Goal: Task Accomplishment & Management: Use online tool/utility

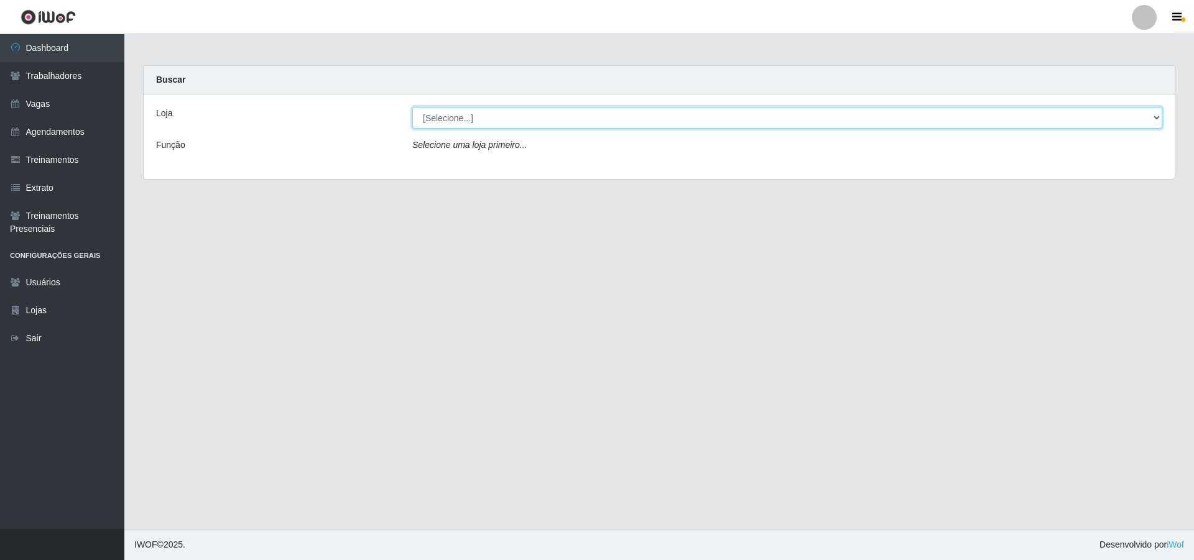
click at [454, 123] on select "[Selecione...] Pizza Nostra" at bounding box center [787, 118] width 750 height 22
select select "337"
click at [412, 107] on select "[Selecione...] Pizza Nostra" at bounding box center [787, 118] width 750 height 22
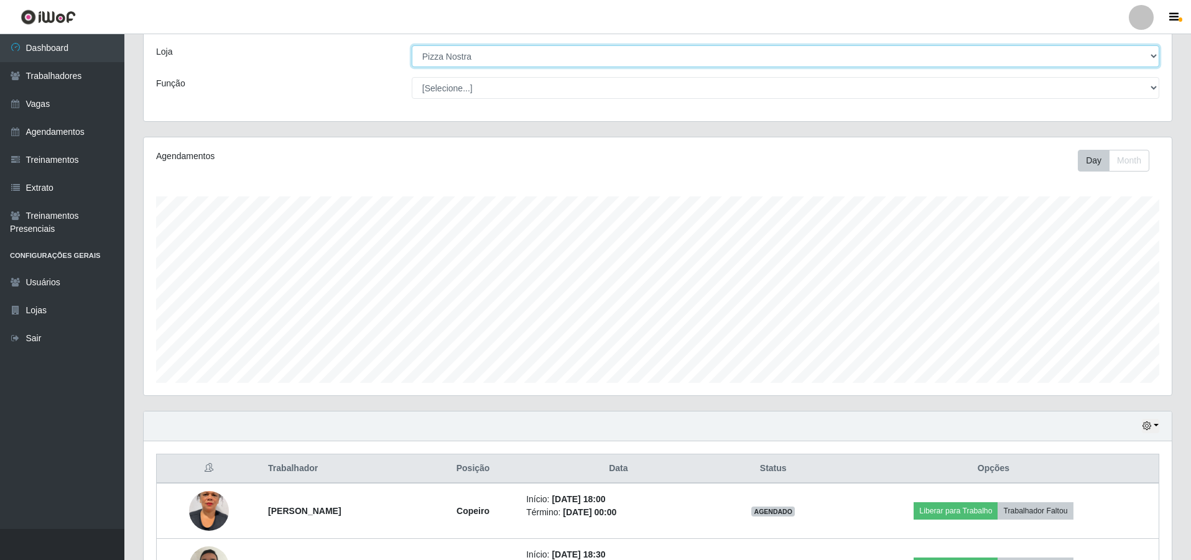
scroll to position [155, 0]
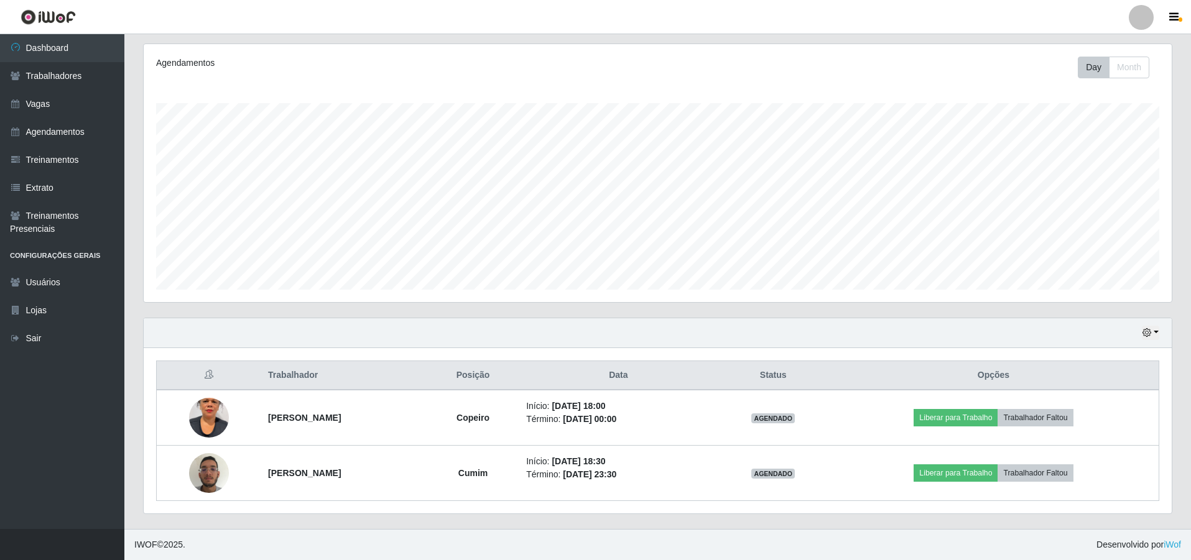
click at [768, 19] on header "Perfil Alterar Senha Sair" at bounding box center [595, 17] width 1191 height 34
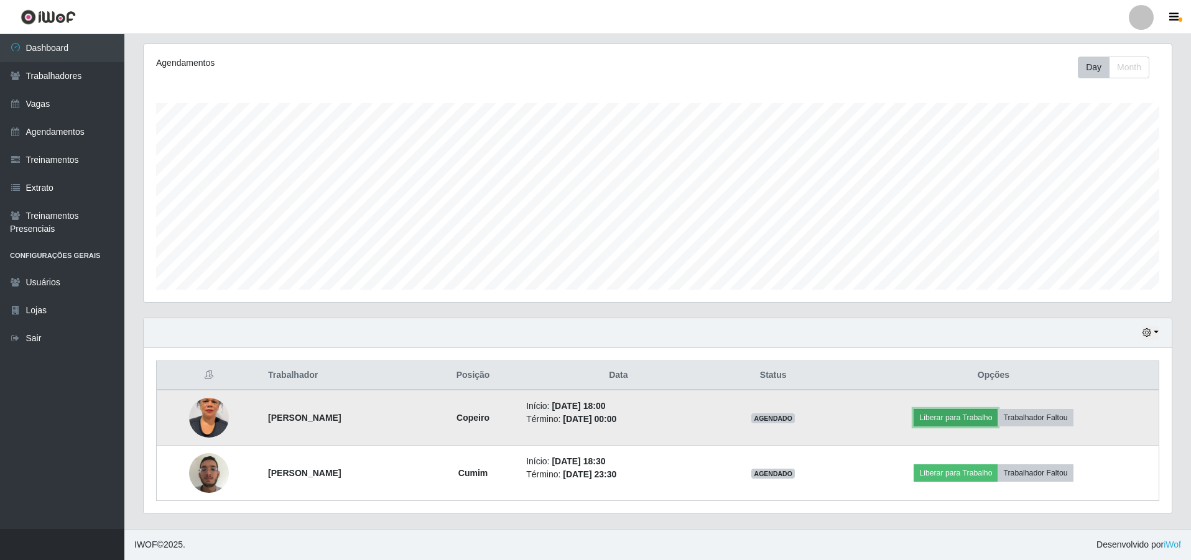
click at [998, 416] on button "Liberar para Trabalho" at bounding box center [956, 417] width 84 height 17
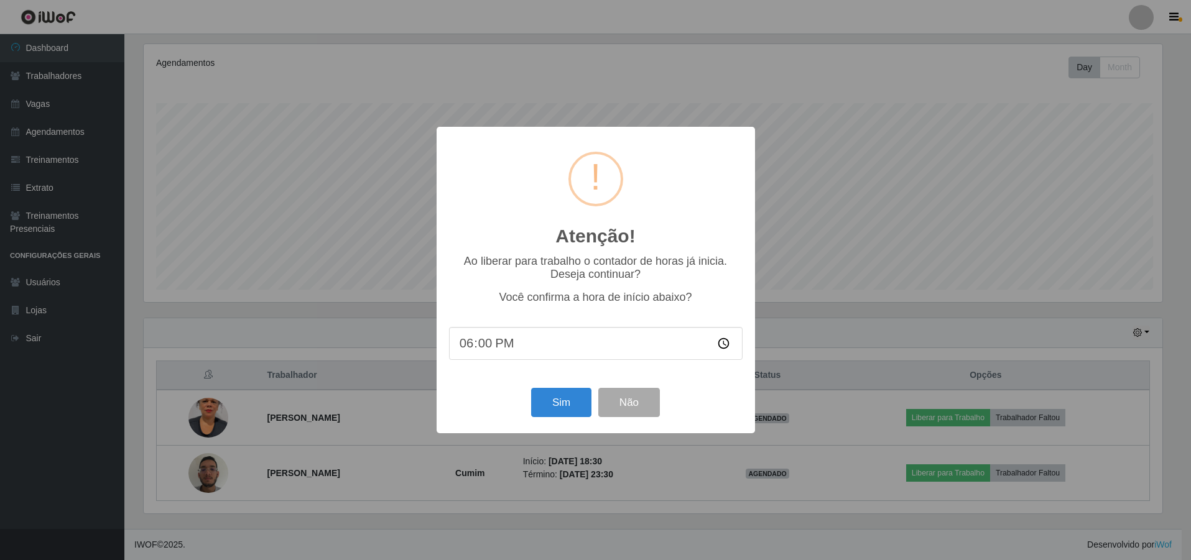
scroll to position [258, 1022]
click at [544, 414] on button "Sim" at bounding box center [562, 402] width 60 height 29
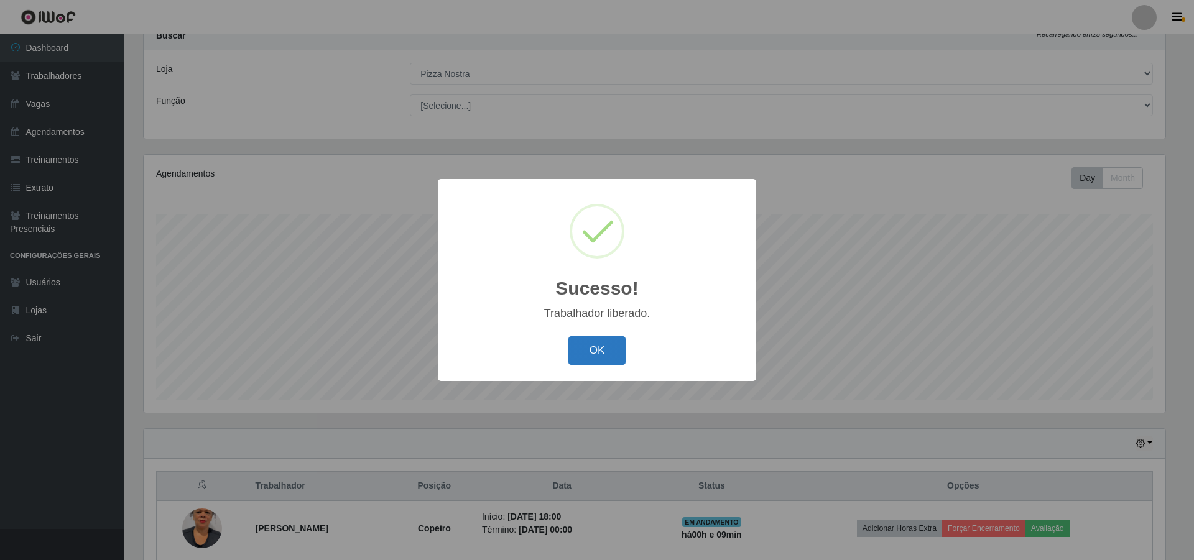
click at [592, 346] on button "OK" at bounding box center [598, 351] width 58 height 29
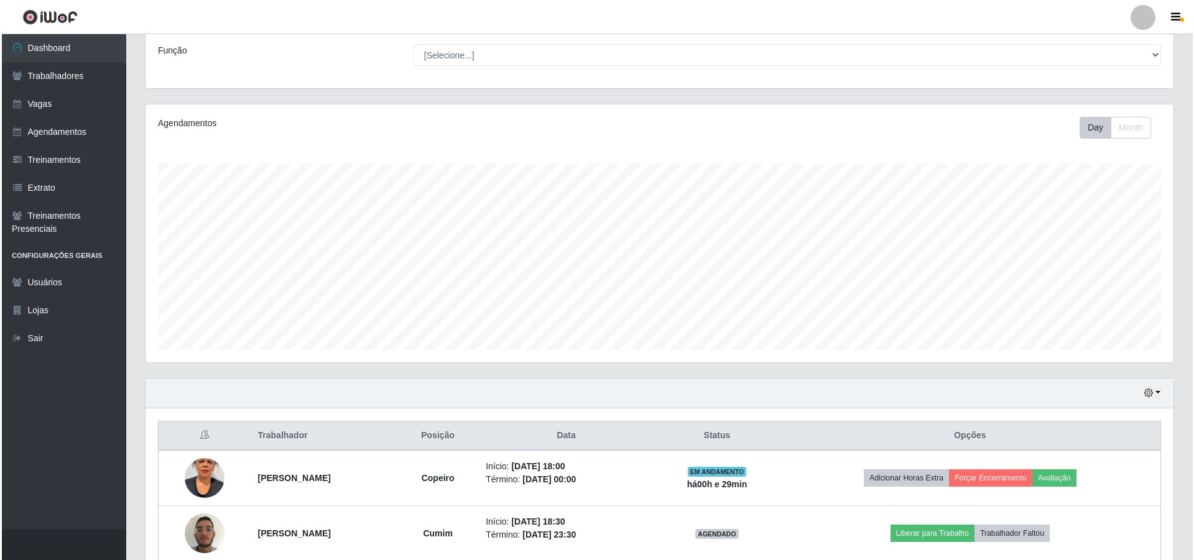
scroll to position [155, 0]
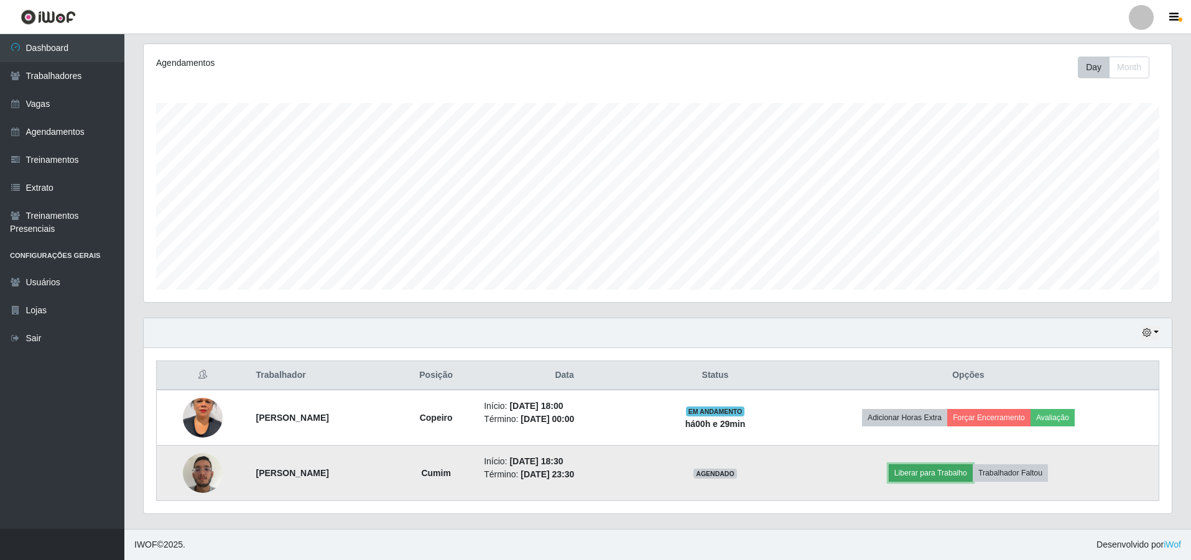
click at [940, 468] on button "Liberar para Trabalho" at bounding box center [931, 473] width 84 height 17
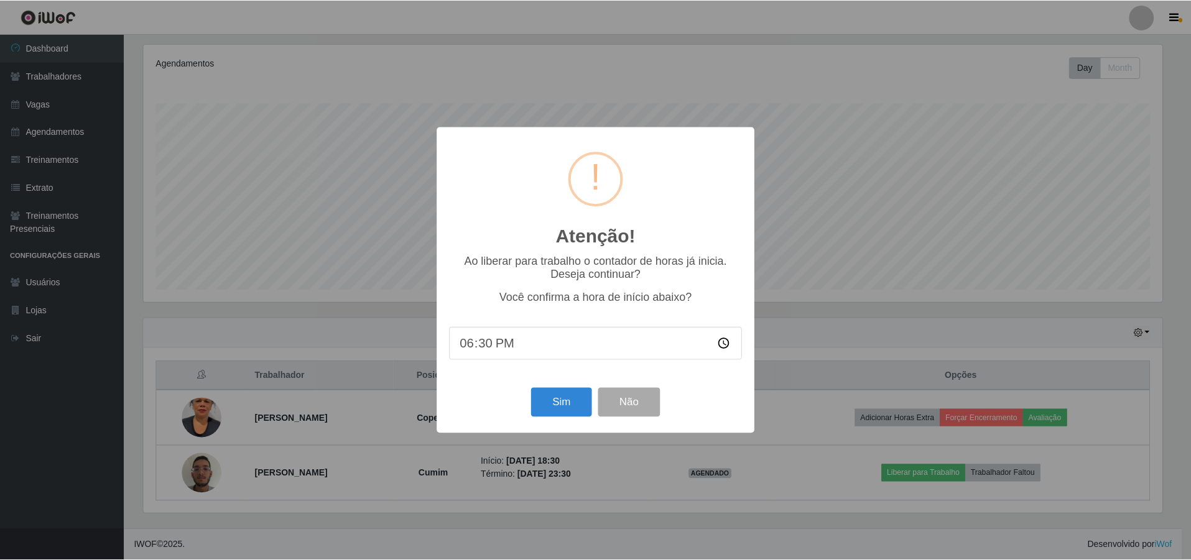
scroll to position [258, 1022]
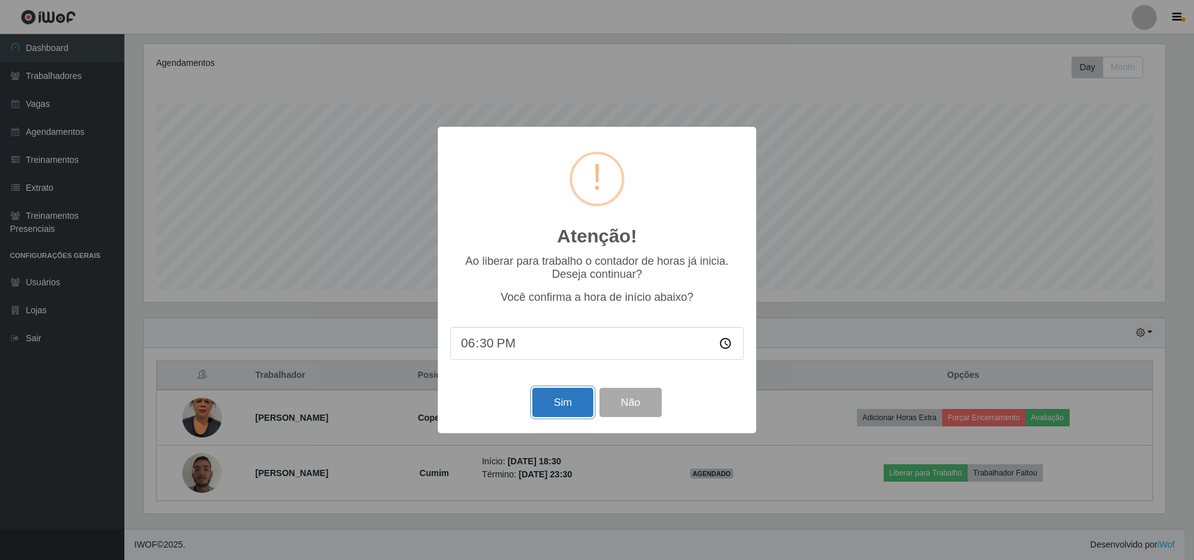
click at [570, 405] on button "Sim" at bounding box center [562, 402] width 60 height 29
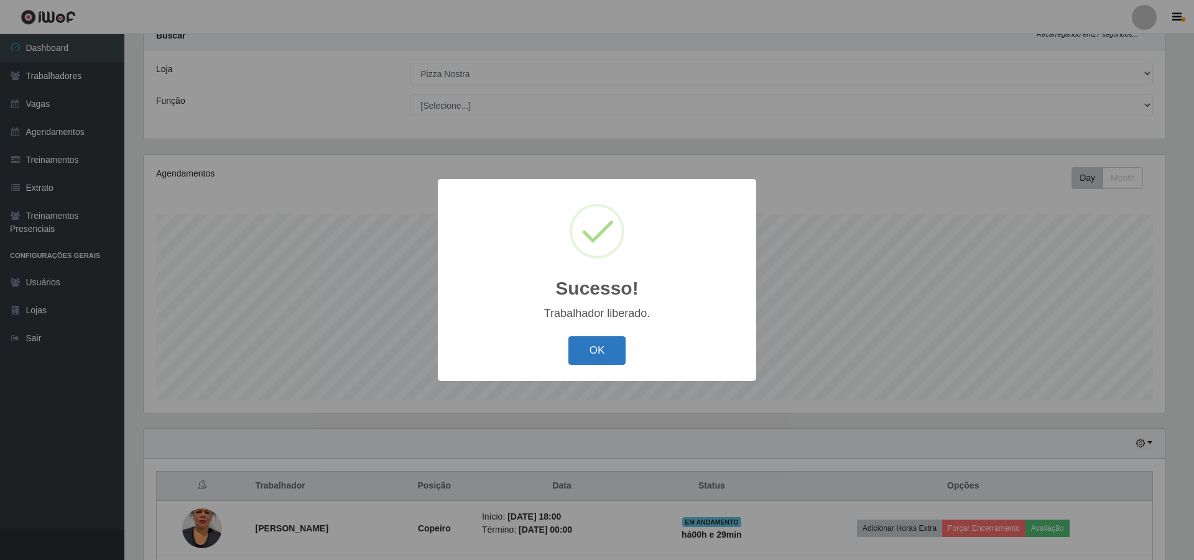
click at [613, 354] on button "OK" at bounding box center [598, 351] width 58 height 29
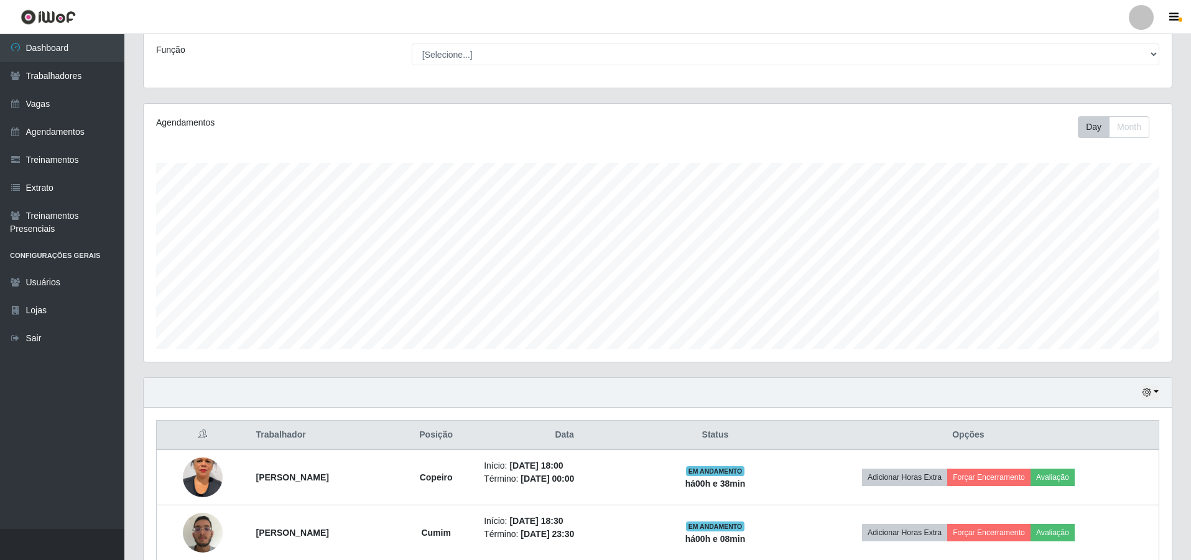
scroll to position [155, 0]
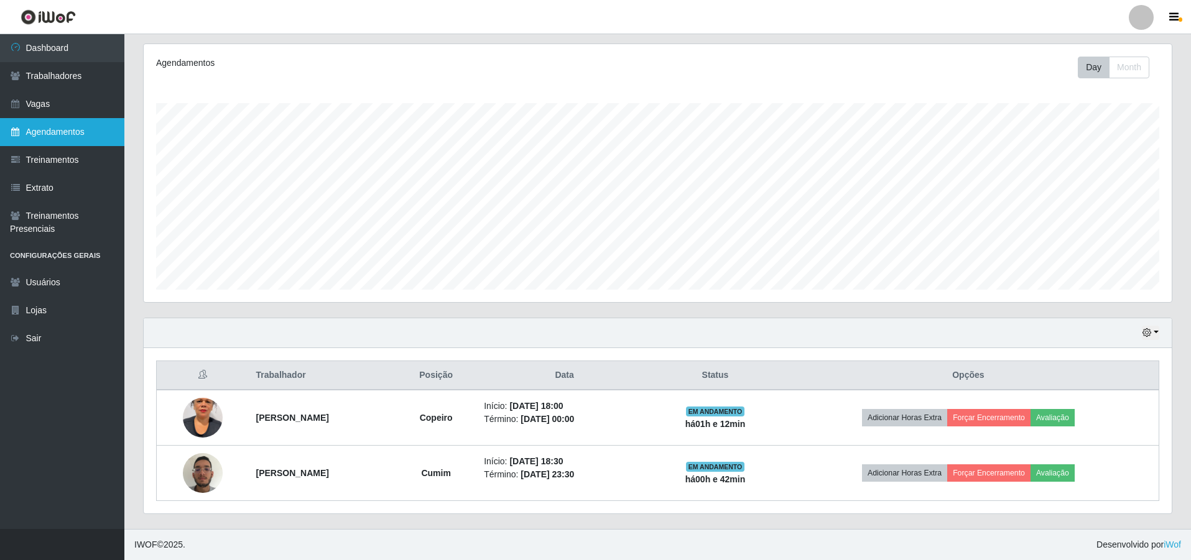
click at [54, 138] on link "Agendamentos" at bounding box center [62, 132] width 124 height 28
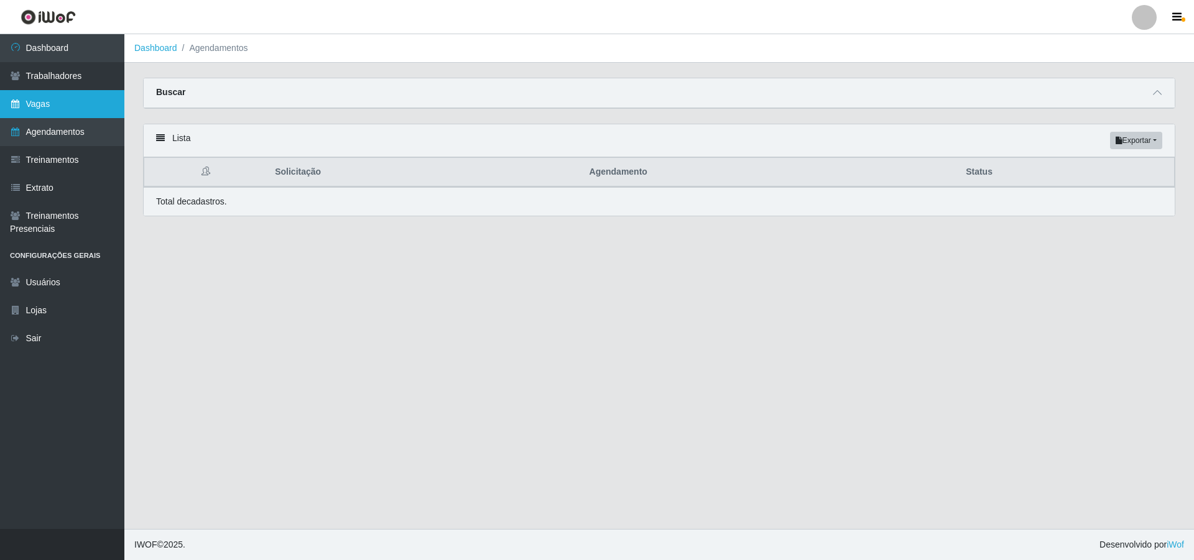
click at [57, 111] on link "Vagas" at bounding box center [62, 104] width 124 height 28
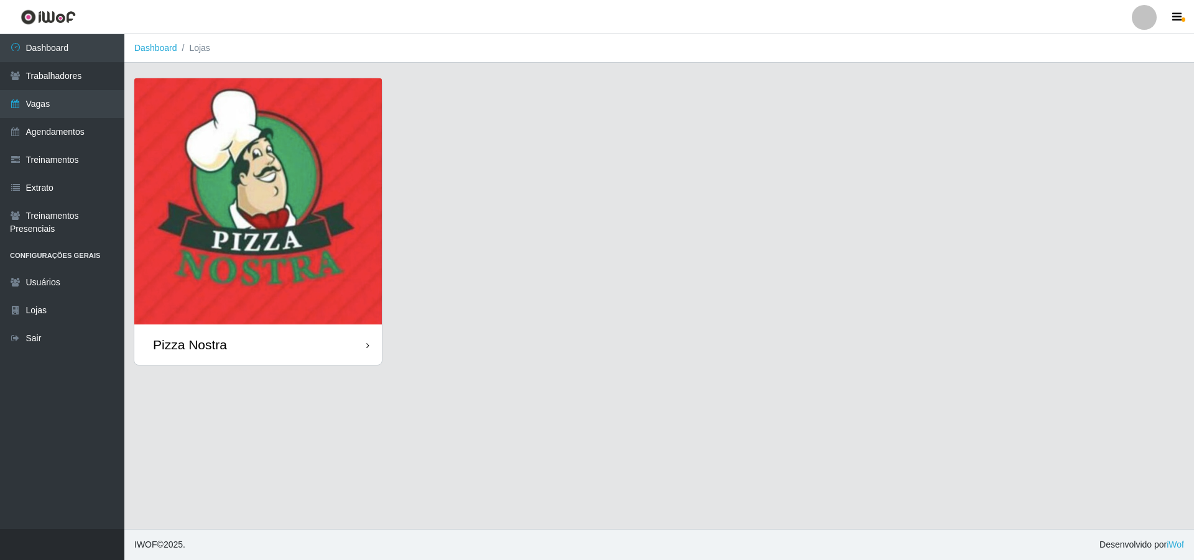
click at [242, 187] on img at bounding box center [258, 201] width 248 height 246
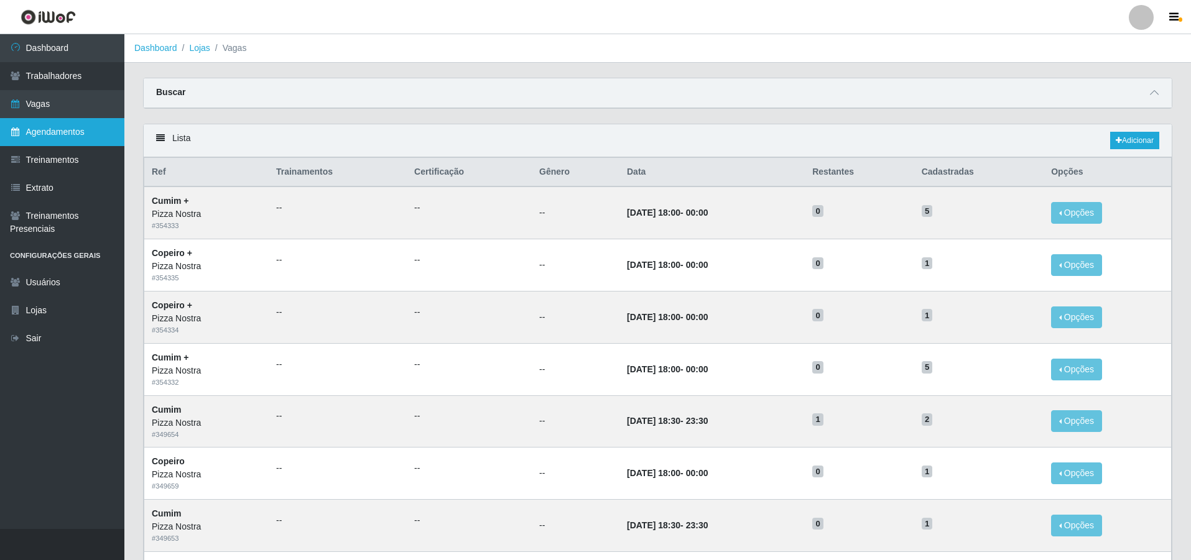
click at [44, 131] on link "Agendamentos" at bounding box center [62, 132] width 124 height 28
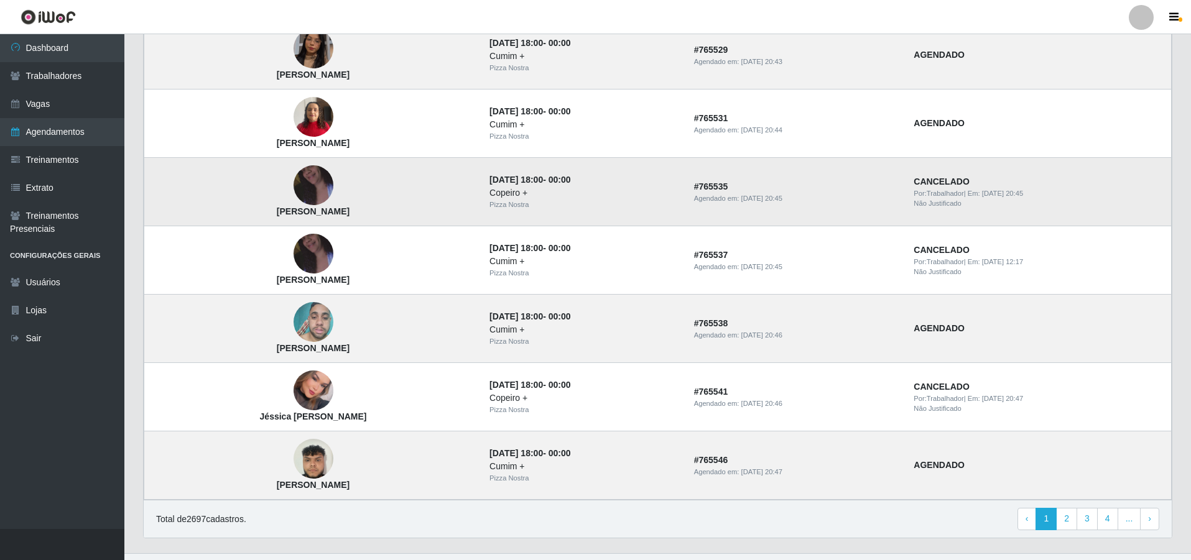
scroll to position [738, 0]
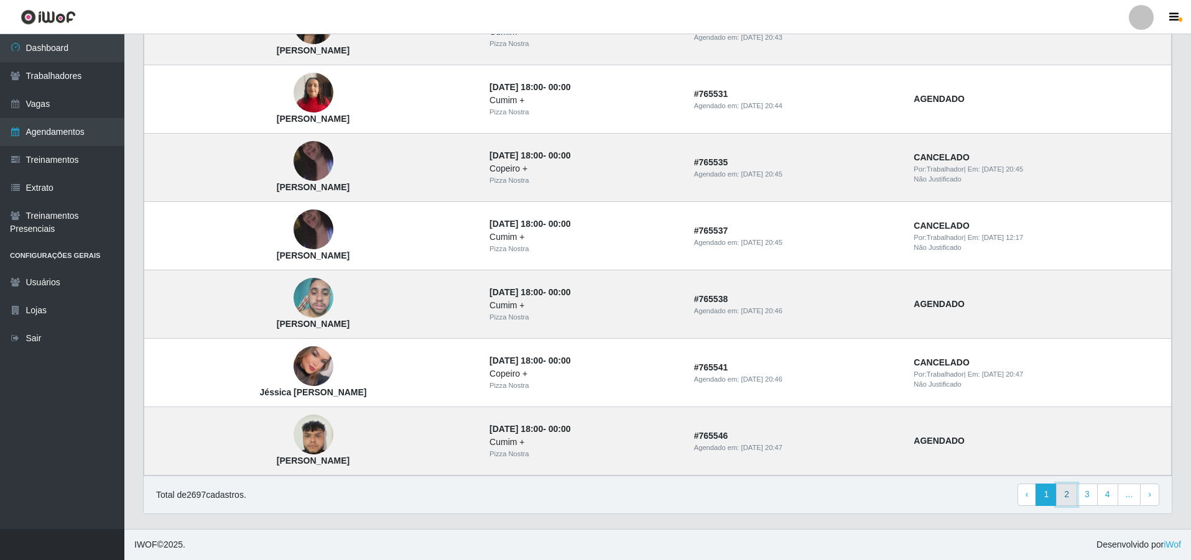
click at [1074, 497] on link "2" at bounding box center [1066, 495] width 21 height 22
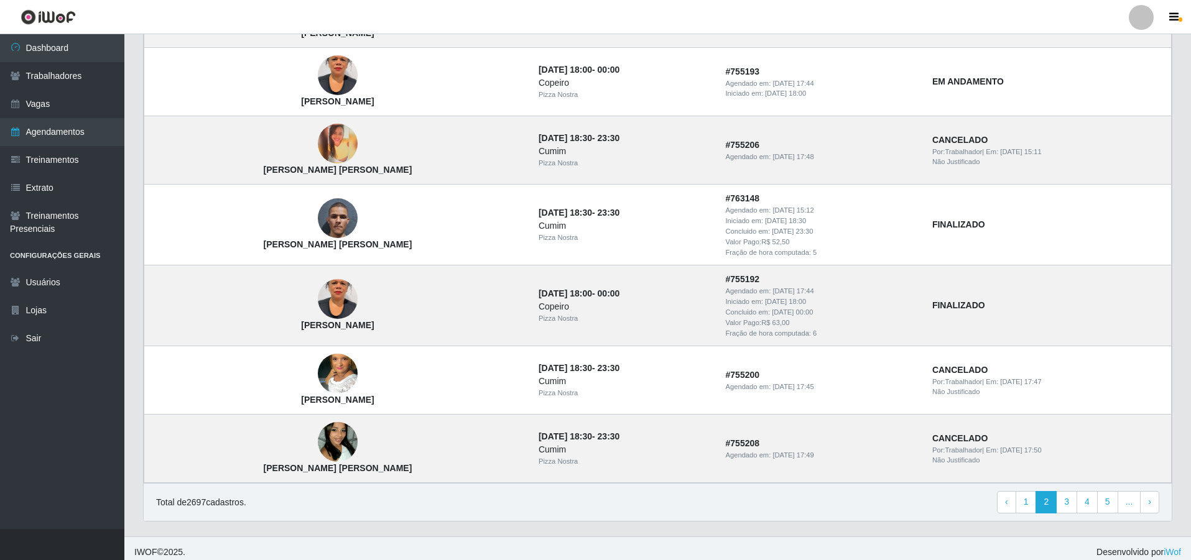
scroll to position [763, 0]
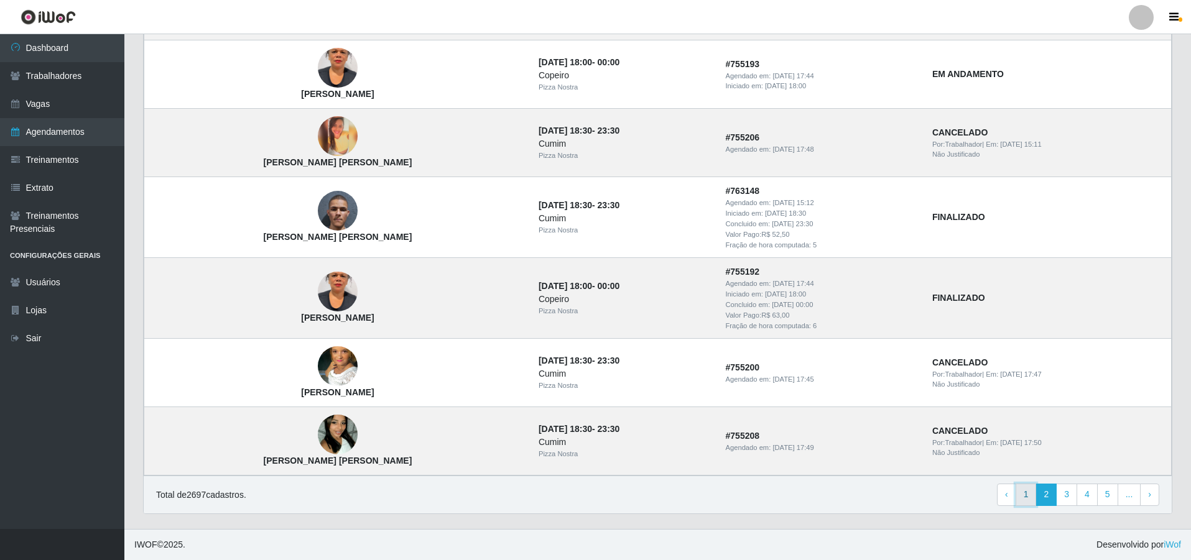
click at [1035, 498] on link "1" at bounding box center [1026, 495] width 21 height 22
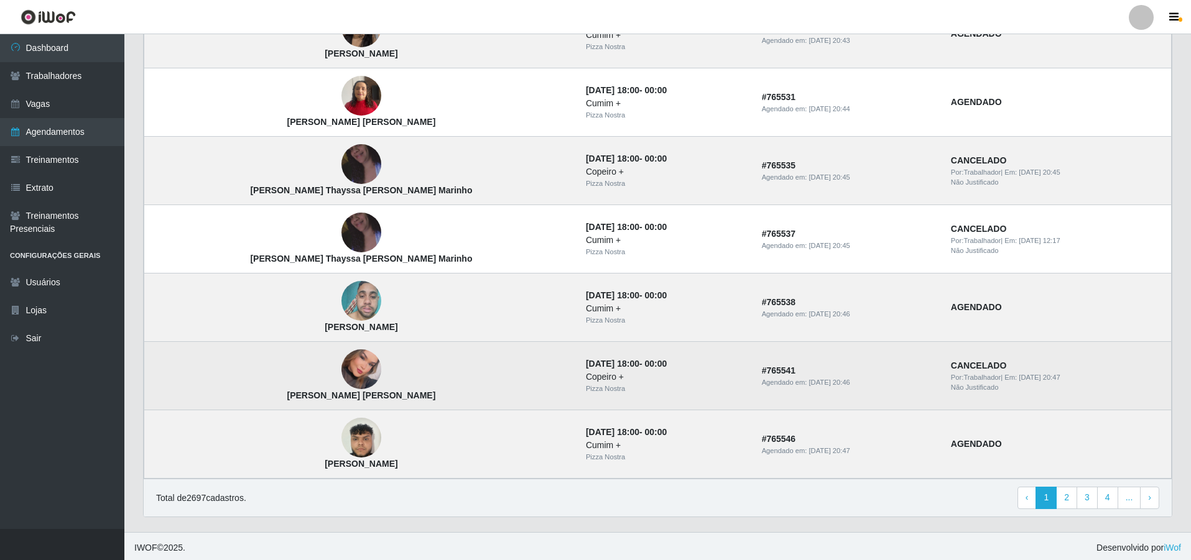
scroll to position [738, 0]
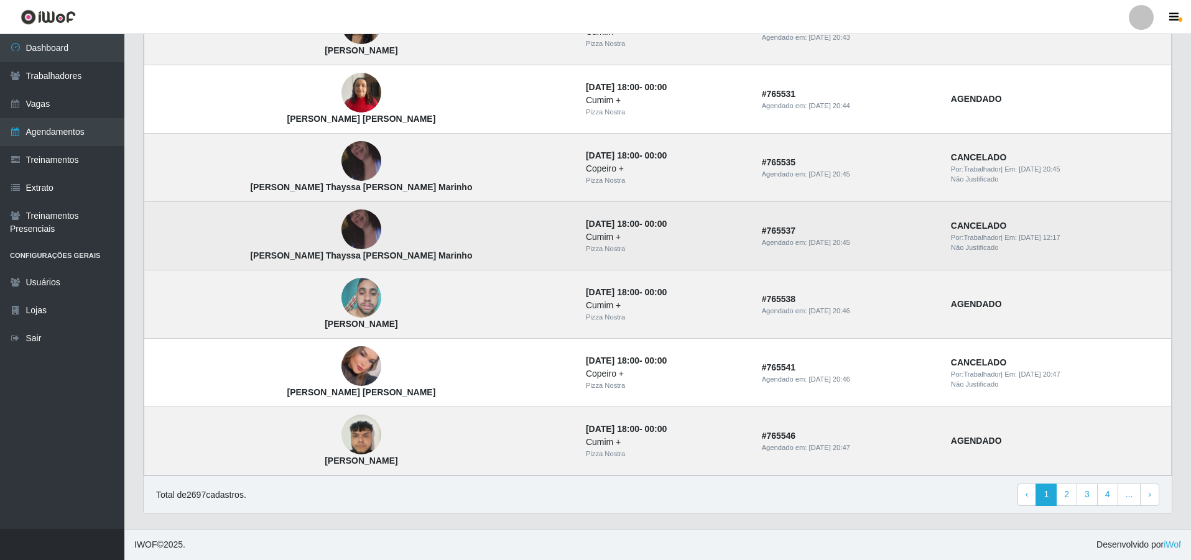
click at [341, 225] on img at bounding box center [361, 230] width 40 height 71
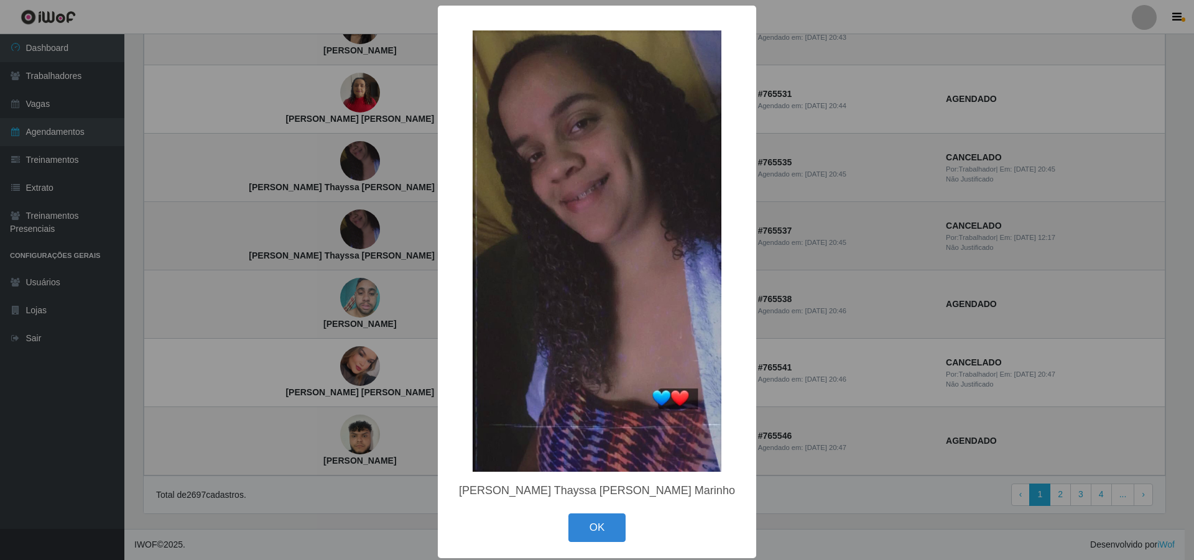
click at [320, 225] on div "× [PERSON_NAME] Thayssa [PERSON_NAME] Marinho OK Cancel" at bounding box center [597, 280] width 1194 height 560
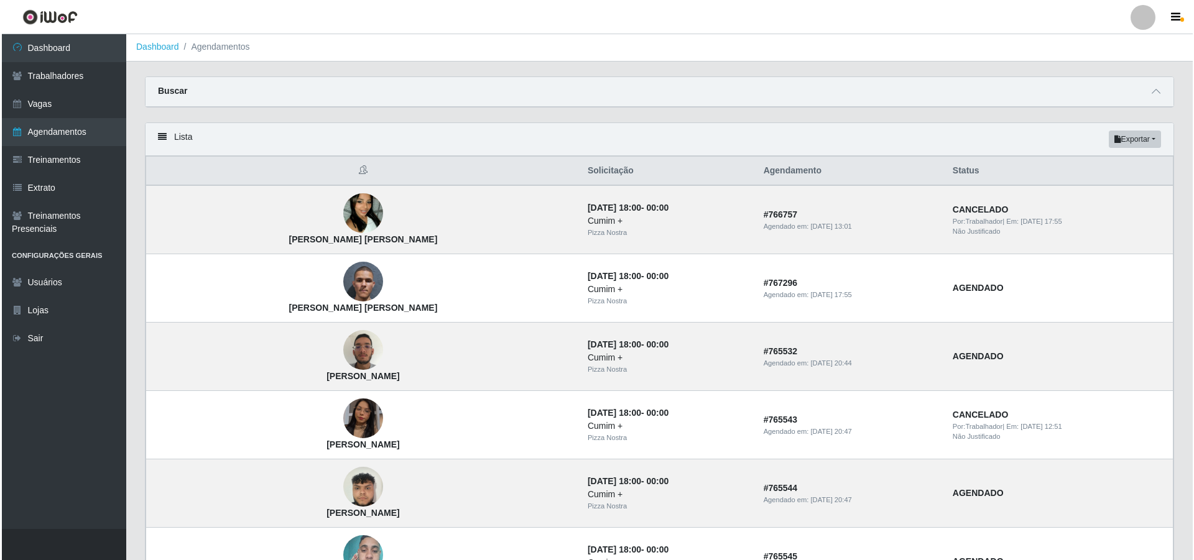
scroll to position [0, 0]
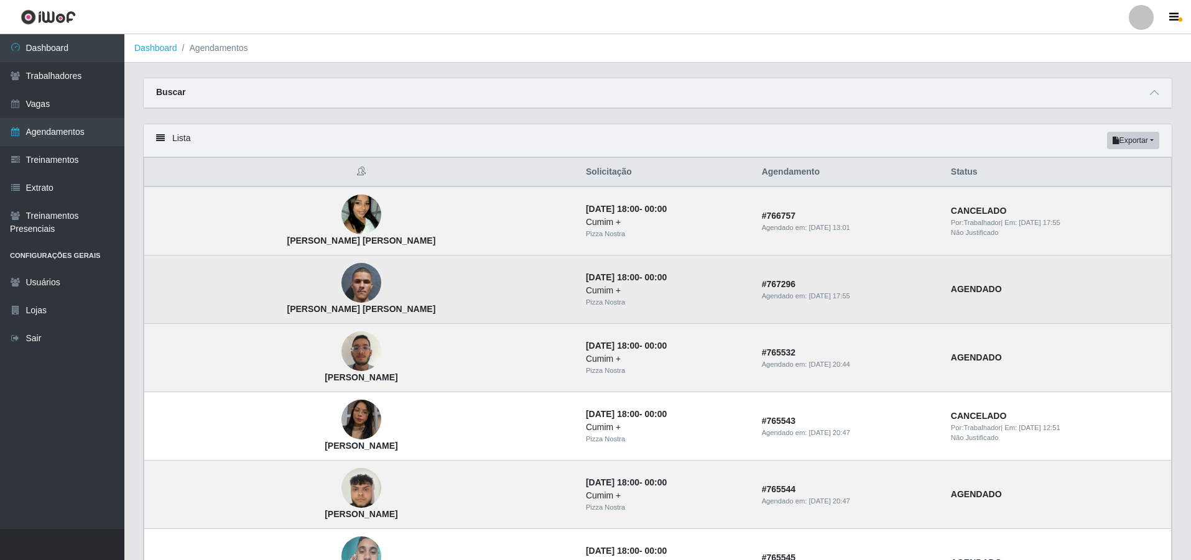
click at [341, 273] on img at bounding box center [361, 283] width 40 height 71
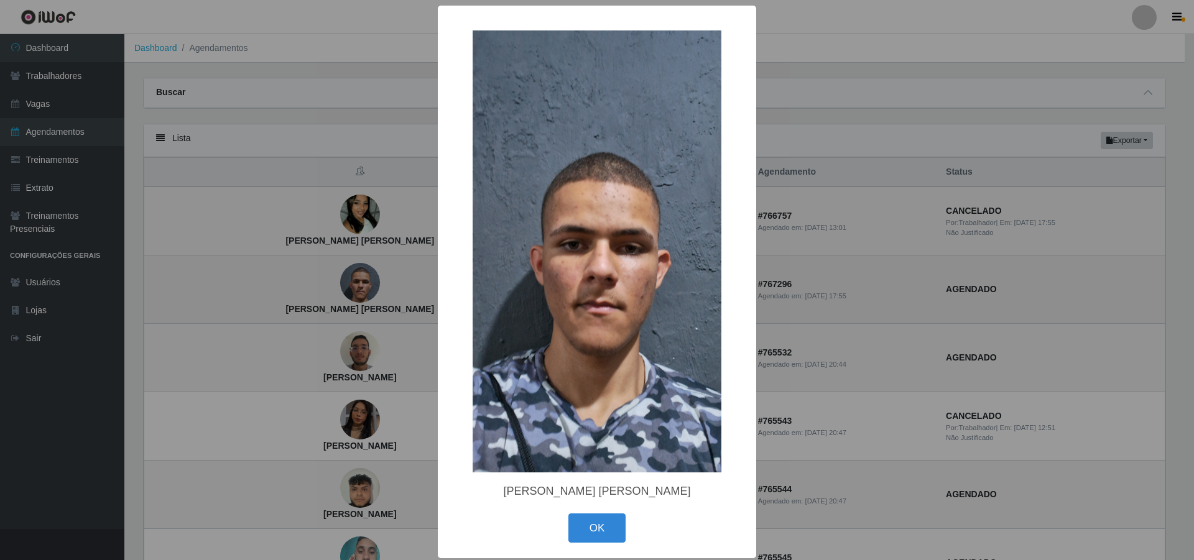
click at [317, 273] on div "× [PERSON_NAME] [PERSON_NAME] OK Cancel" at bounding box center [597, 280] width 1194 height 560
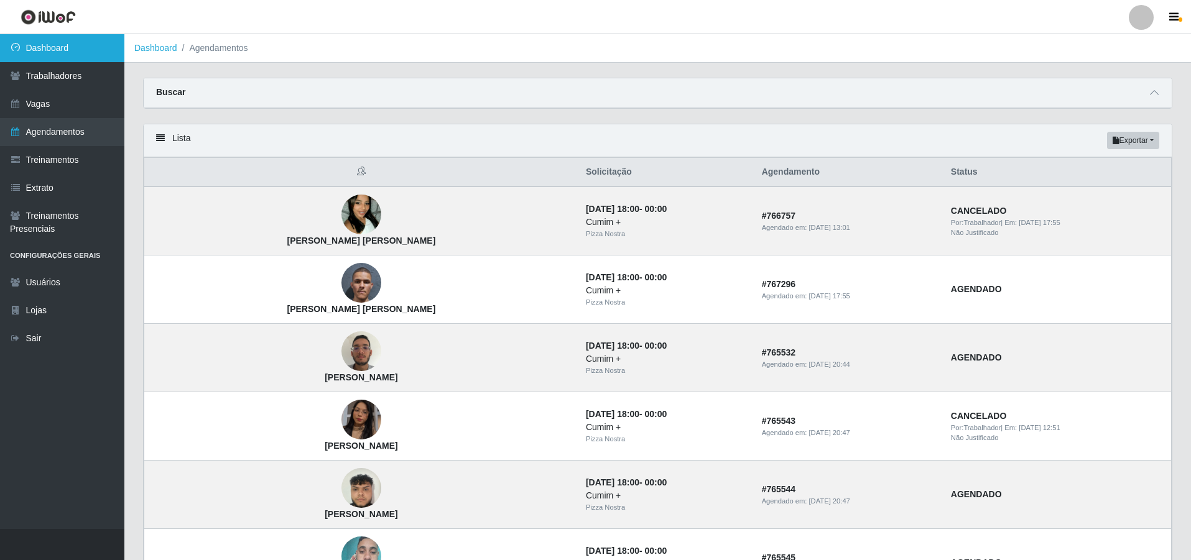
click at [40, 40] on link "Dashboard" at bounding box center [62, 48] width 124 height 28
